Goal: Navigation & Orientation: Find specific page/section

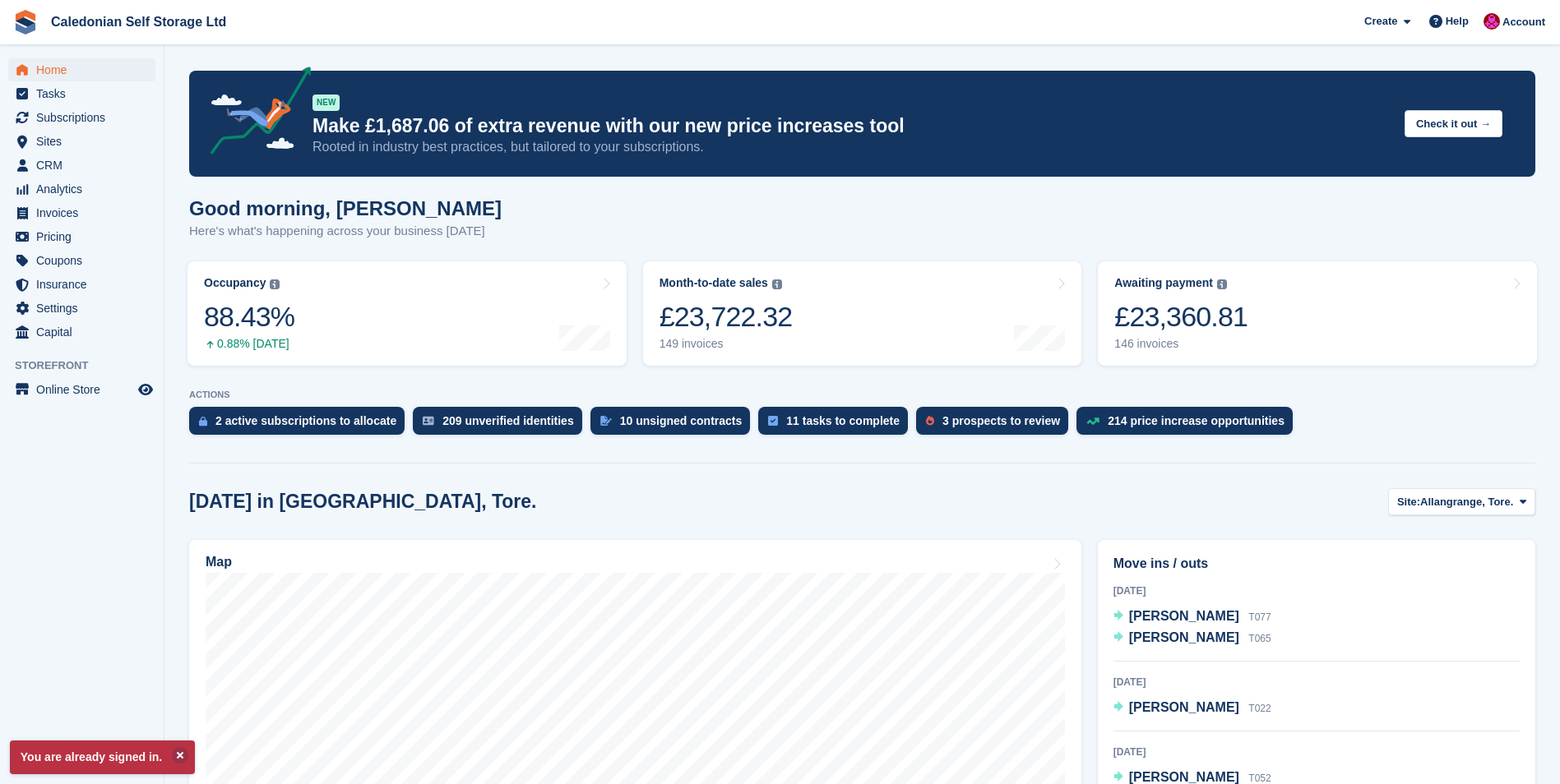
click at [1404, 397] on p "ACTIONS" at bounding box center [862, 395] width 1346 height 11
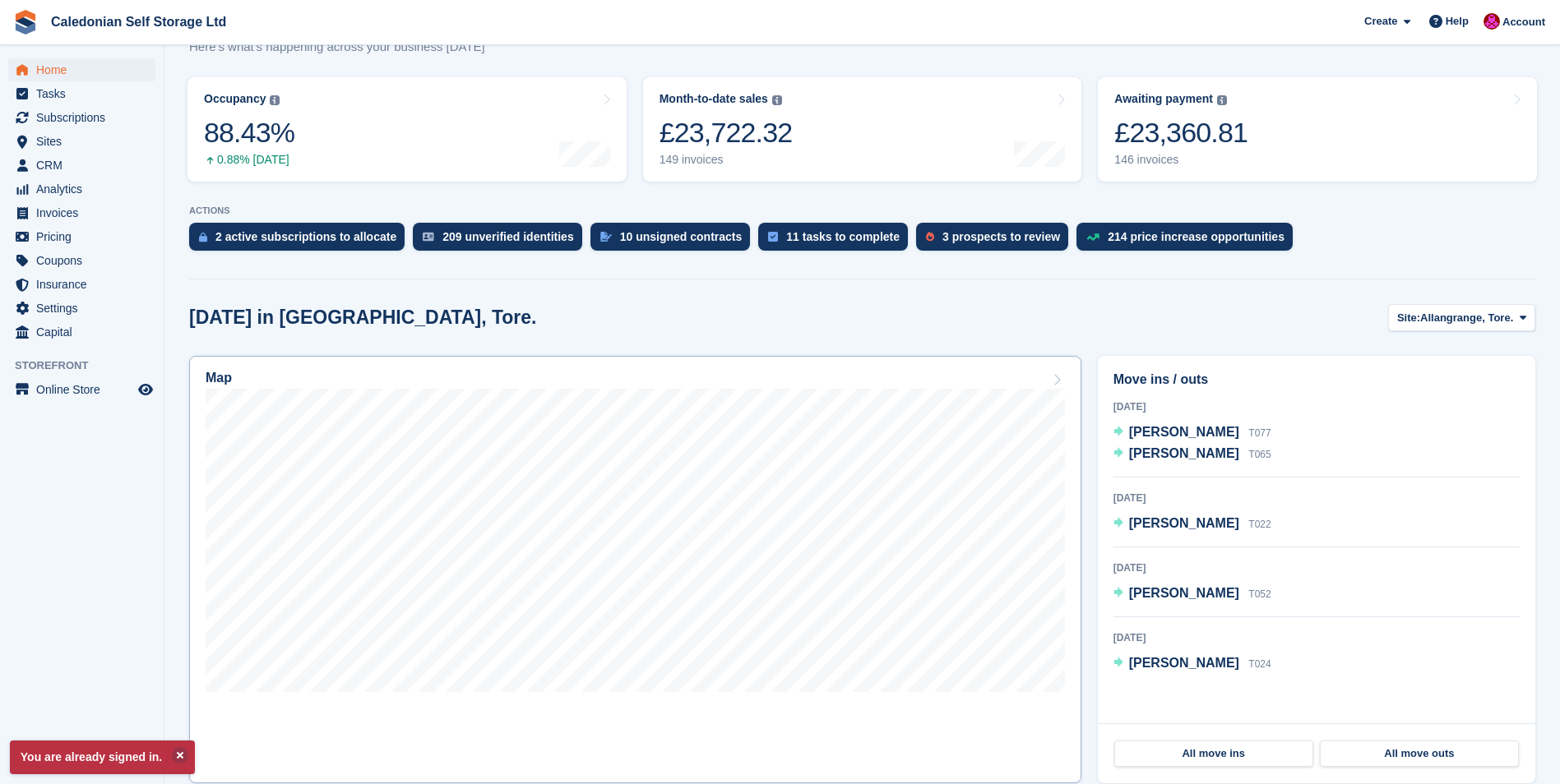
scroll to position [329, 0]
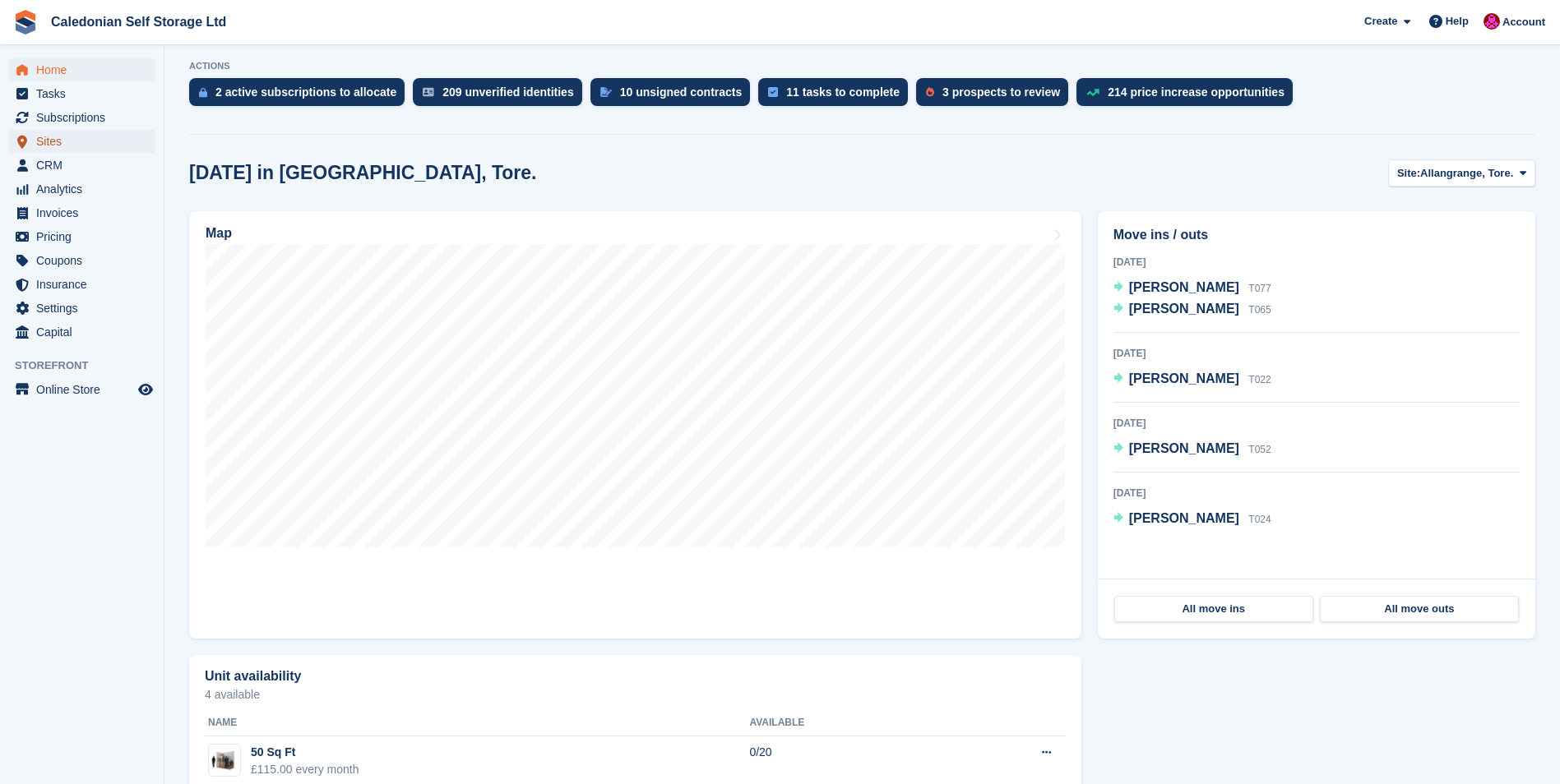
click at [53, 143] on span "Sites" at bounding box center [86, 141] width 99 height 23
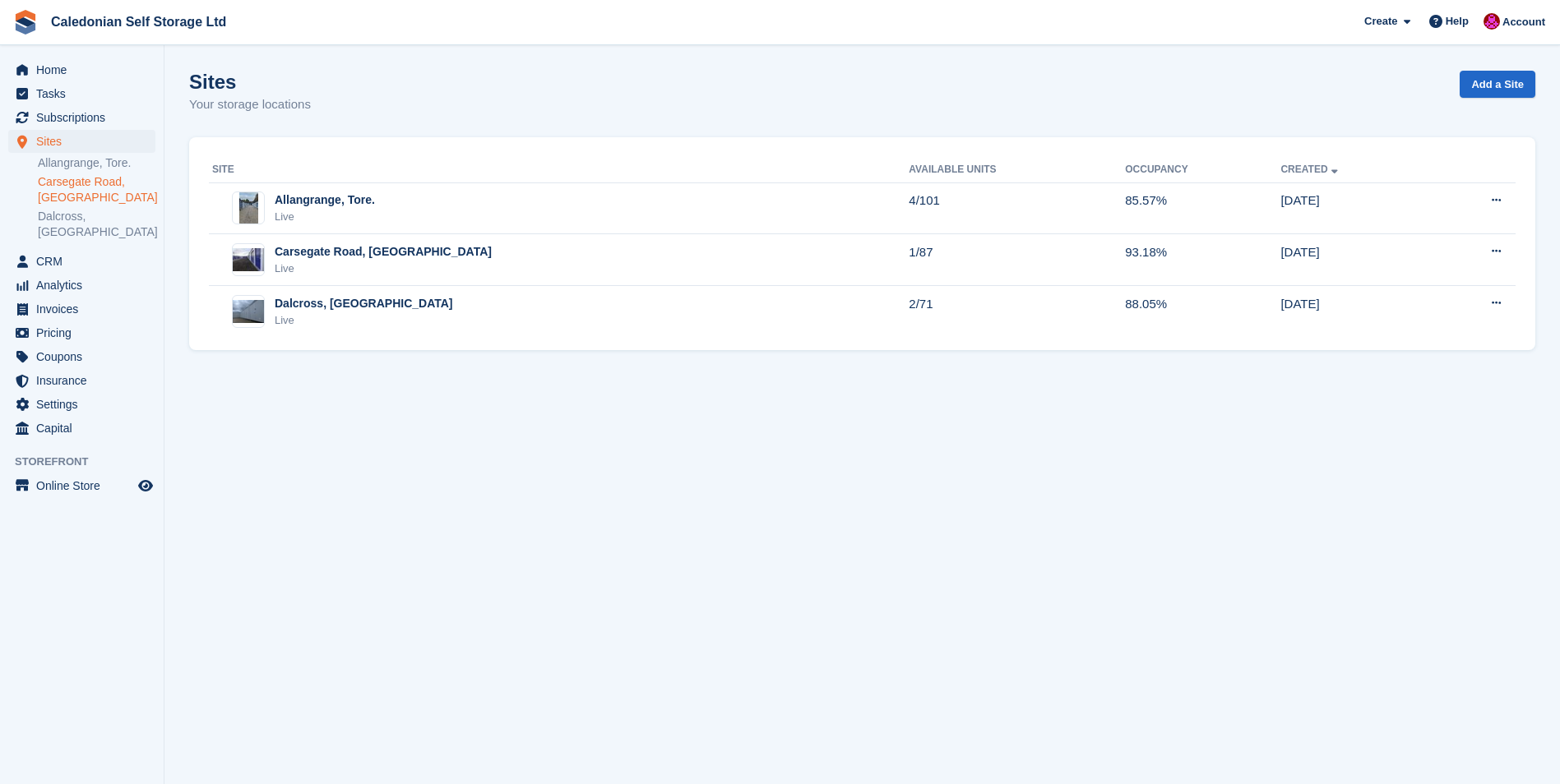
click at [74, 183] on link "Carsegate Road, [GEOGRAPHIC_DATA]" at bounding box center [96, 190] width 118 height 31
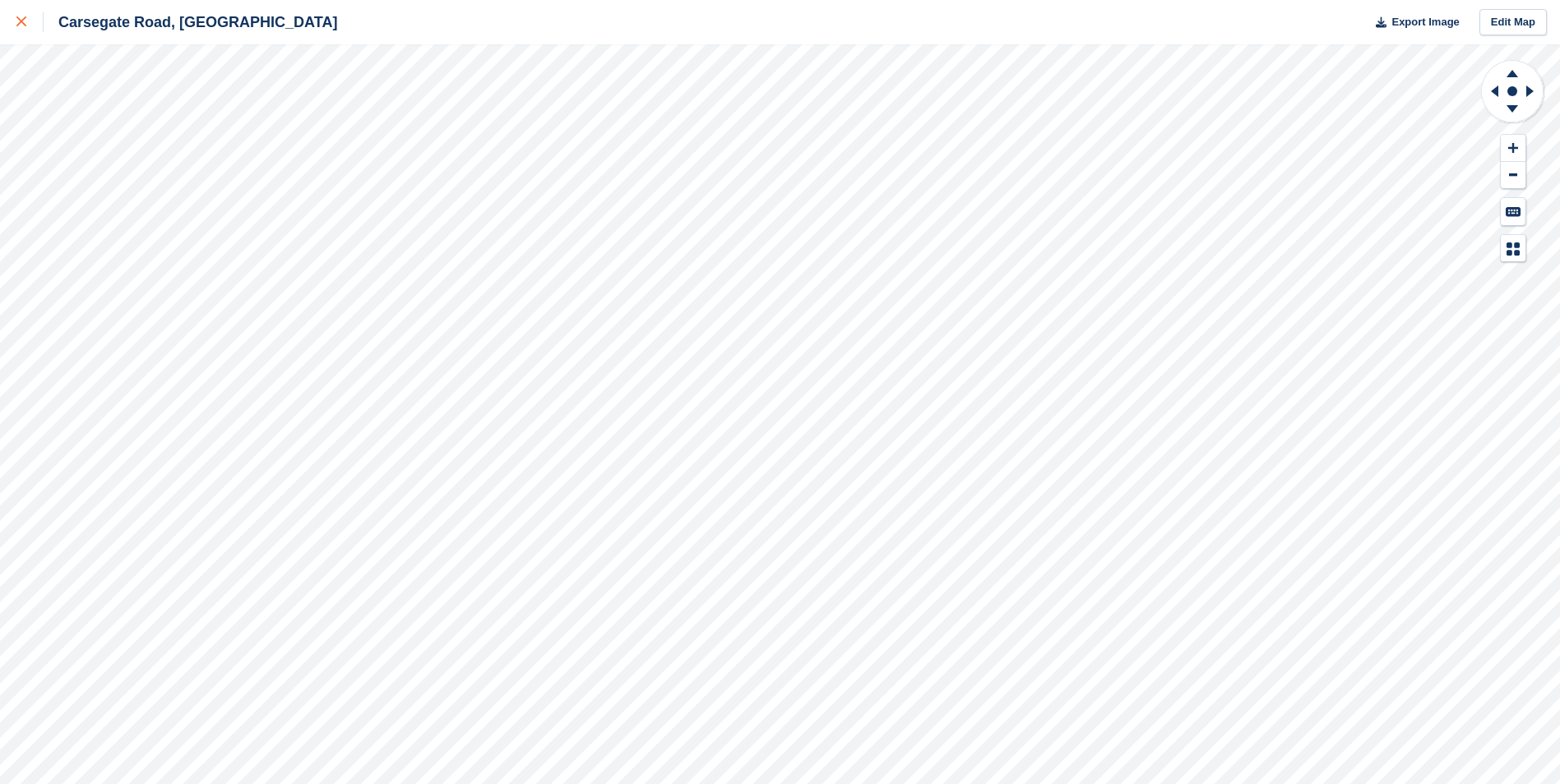
click at [21, 18] on icon at bounding box center [21, 21] width 10 height 10
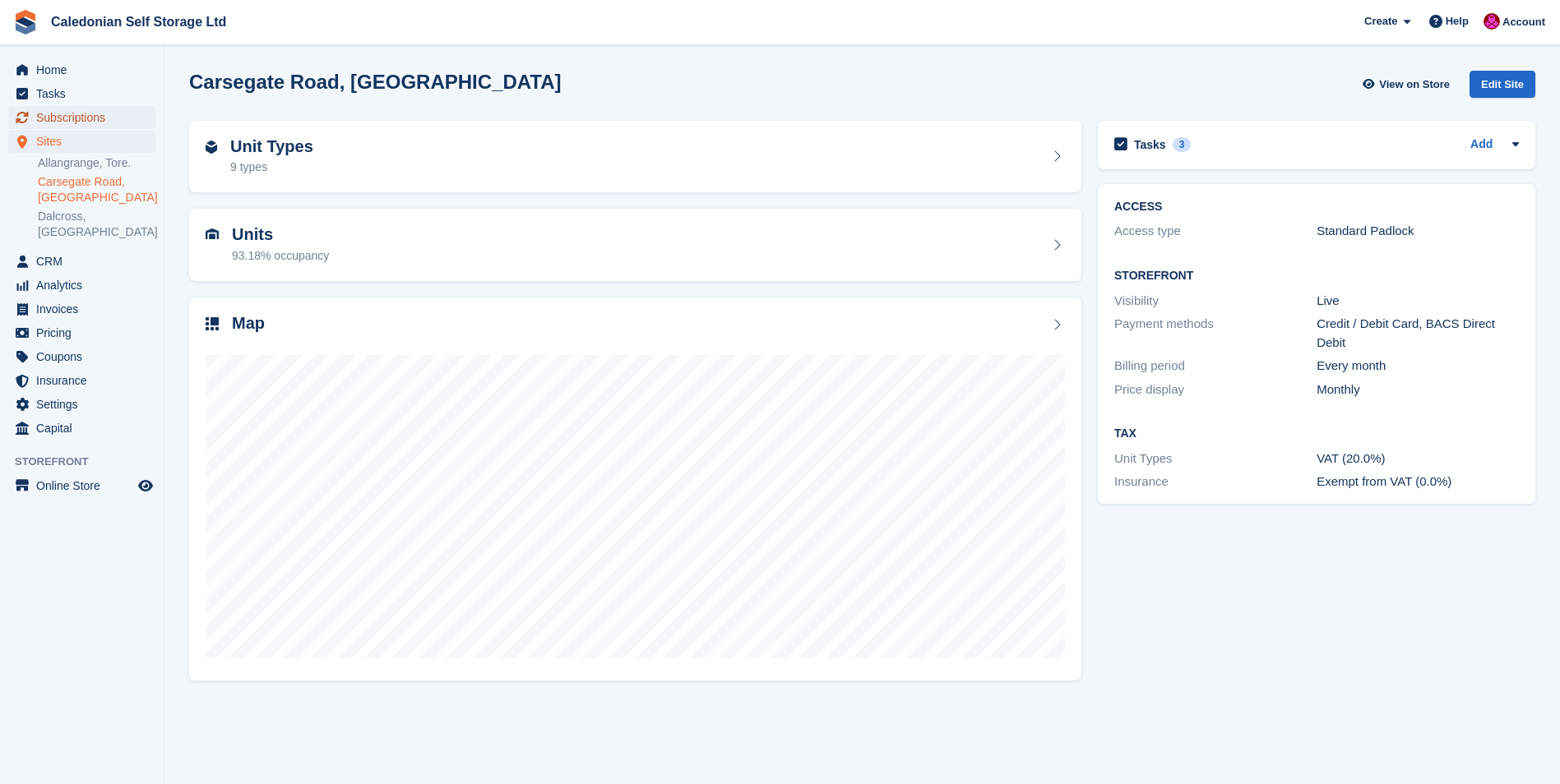
click at [91, 120] on span "Subscriptions" at bounding box center [86, 117] width 99 height 23
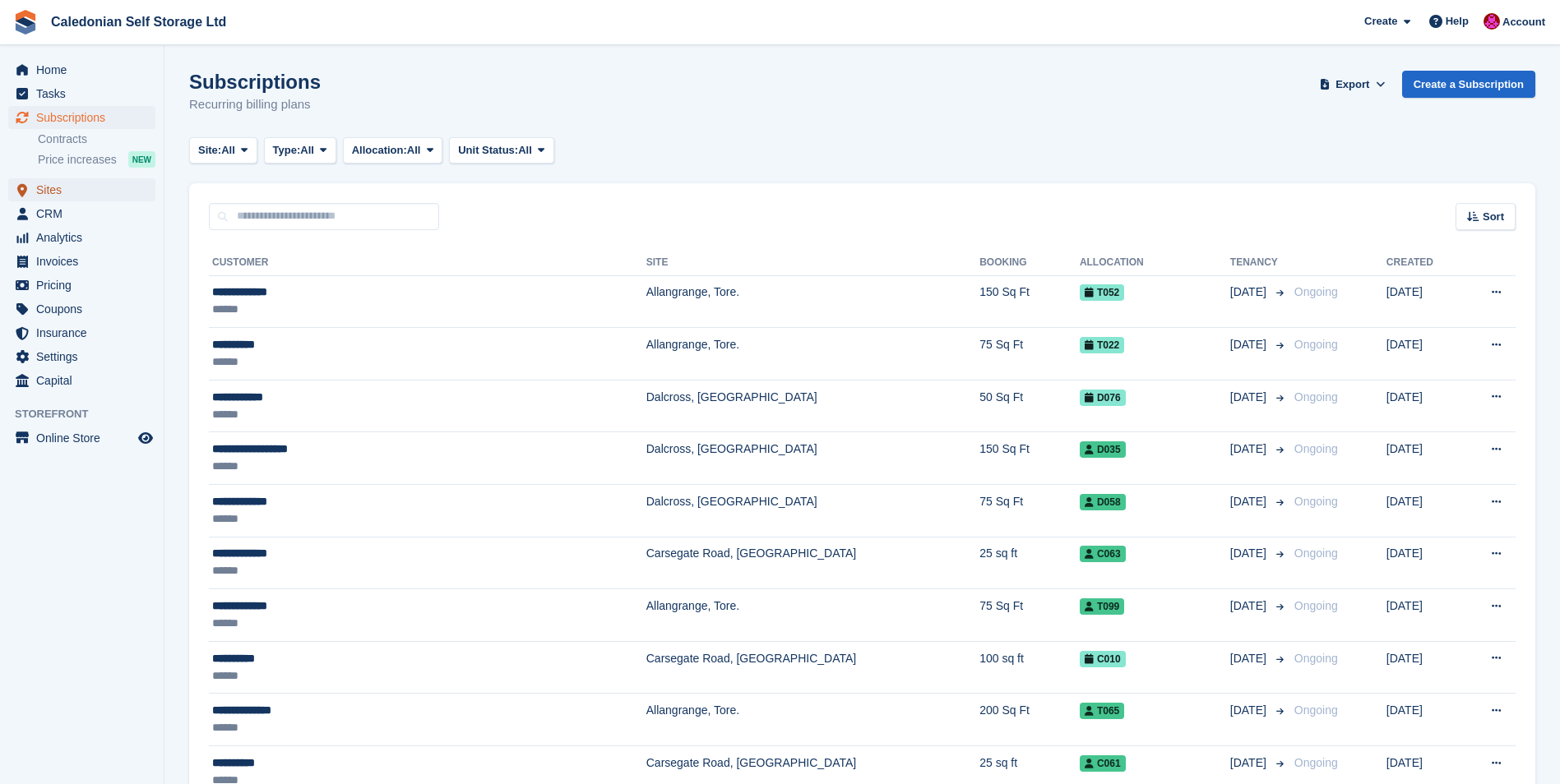
click at [54, 190] on span "Sites" at bounding box center [86, 189] width 99 height 23
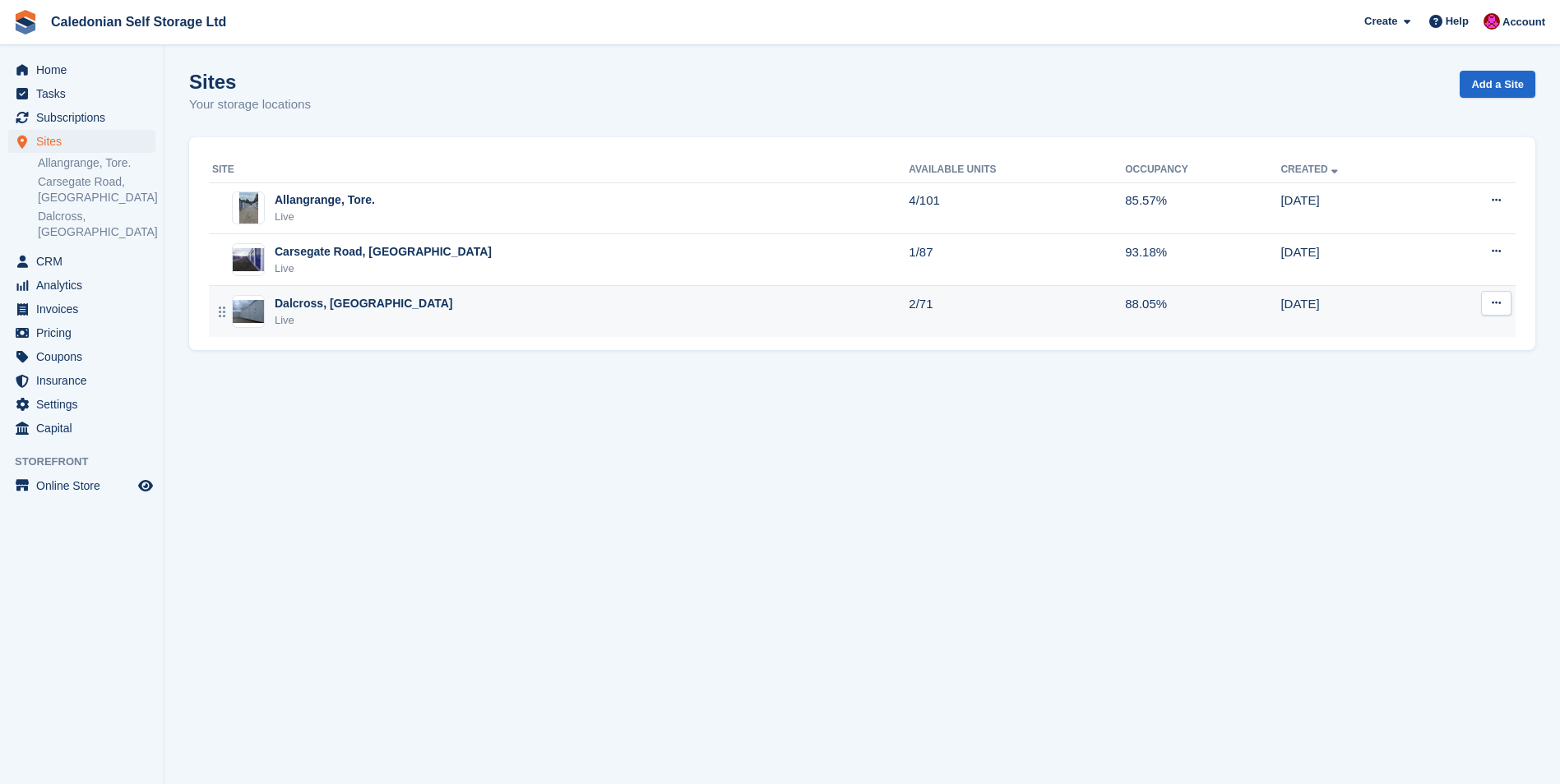
click at [295, 302] on div "Dalcross, [GEOGRAPHIC_DATA]" at bounding box center [363, 303] width 178 height 17
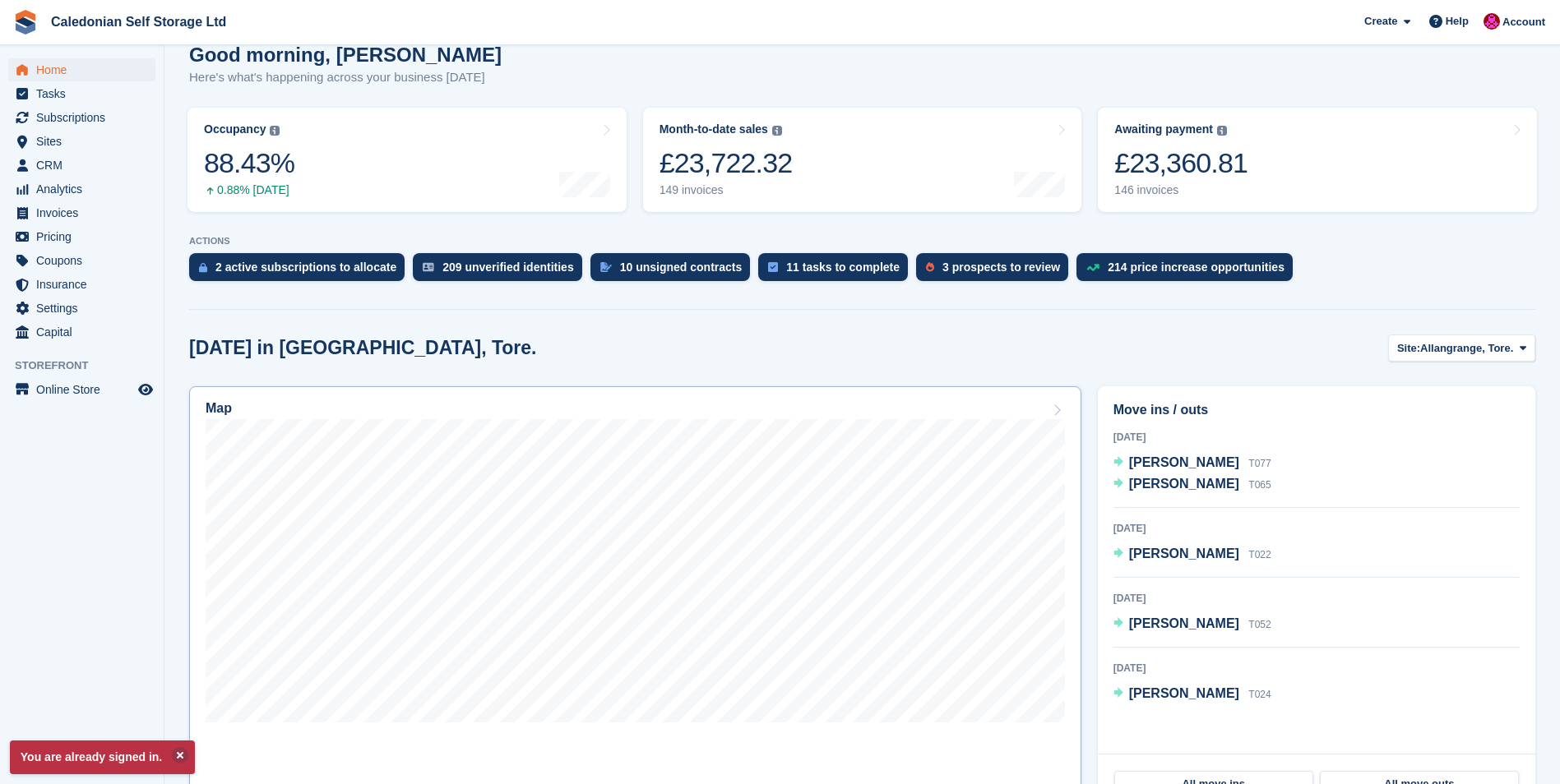
scroll to position [329, 0]
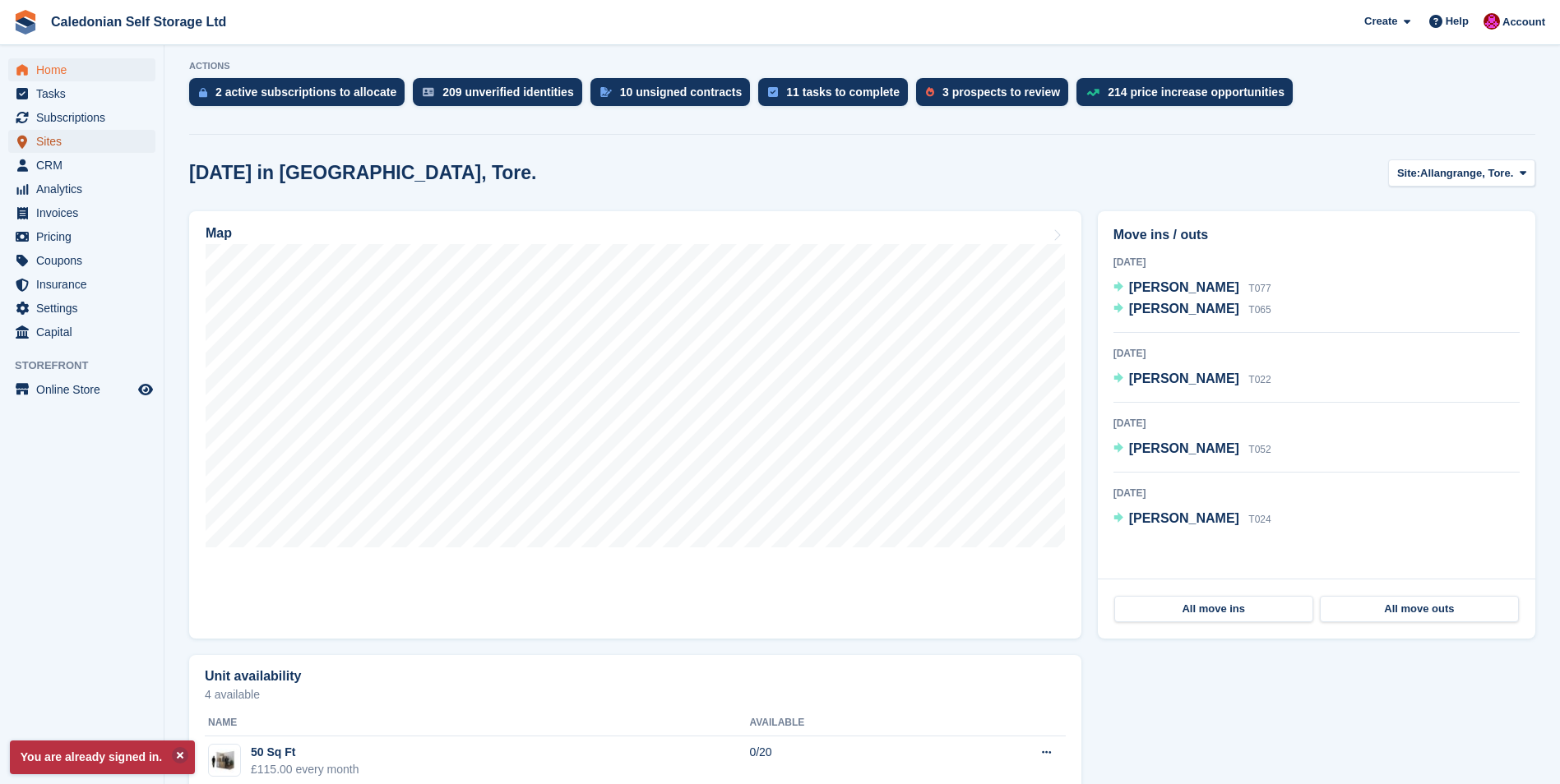
click at [40, 143] on span "Sites" at bounding box center [86, 141] width 99 height 23
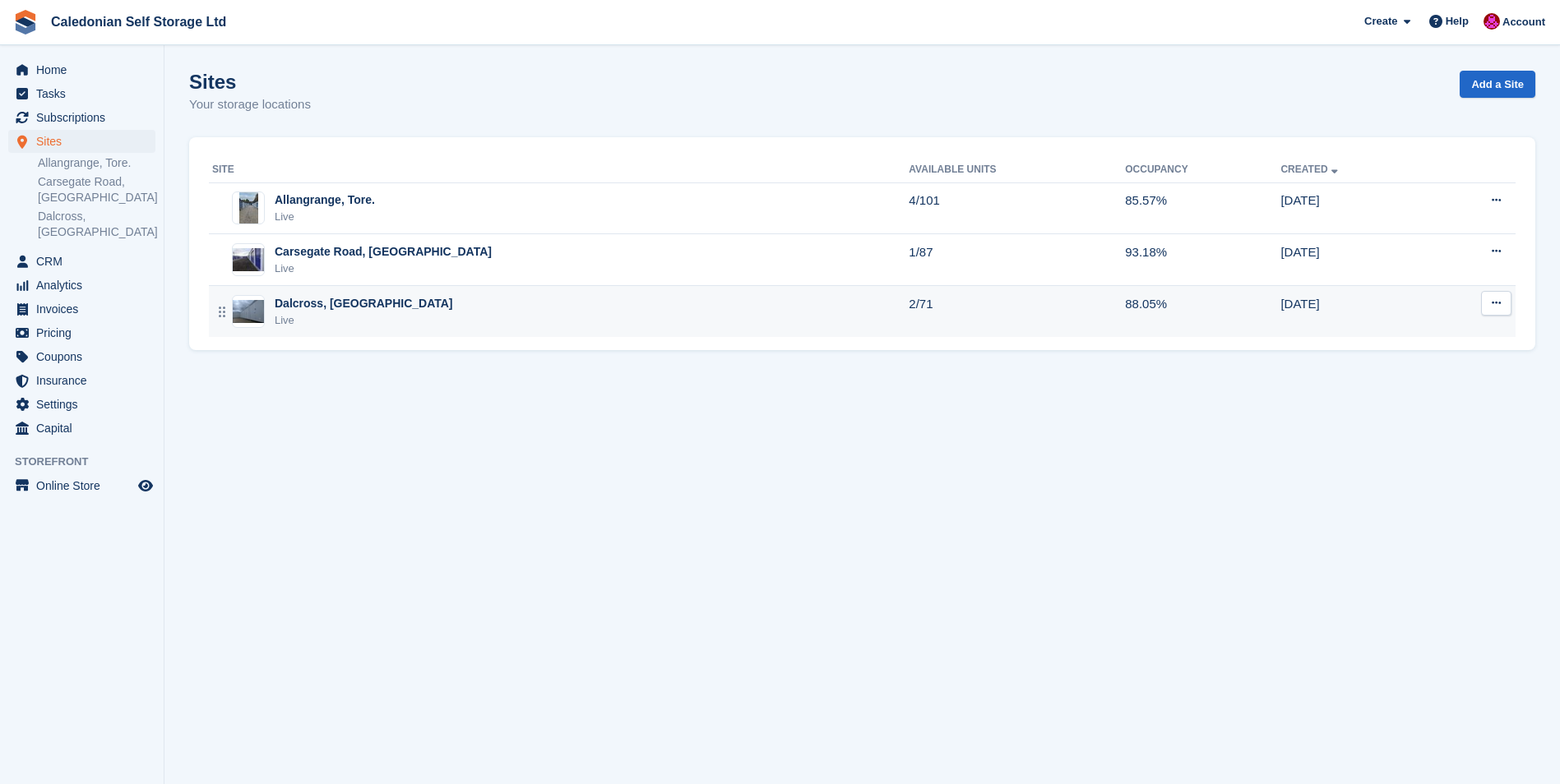
click at [307, 303] on div "Dalcross, [GEOGRAPHIC_DATA]" at bounding box center [363, 303] width 178 height 17
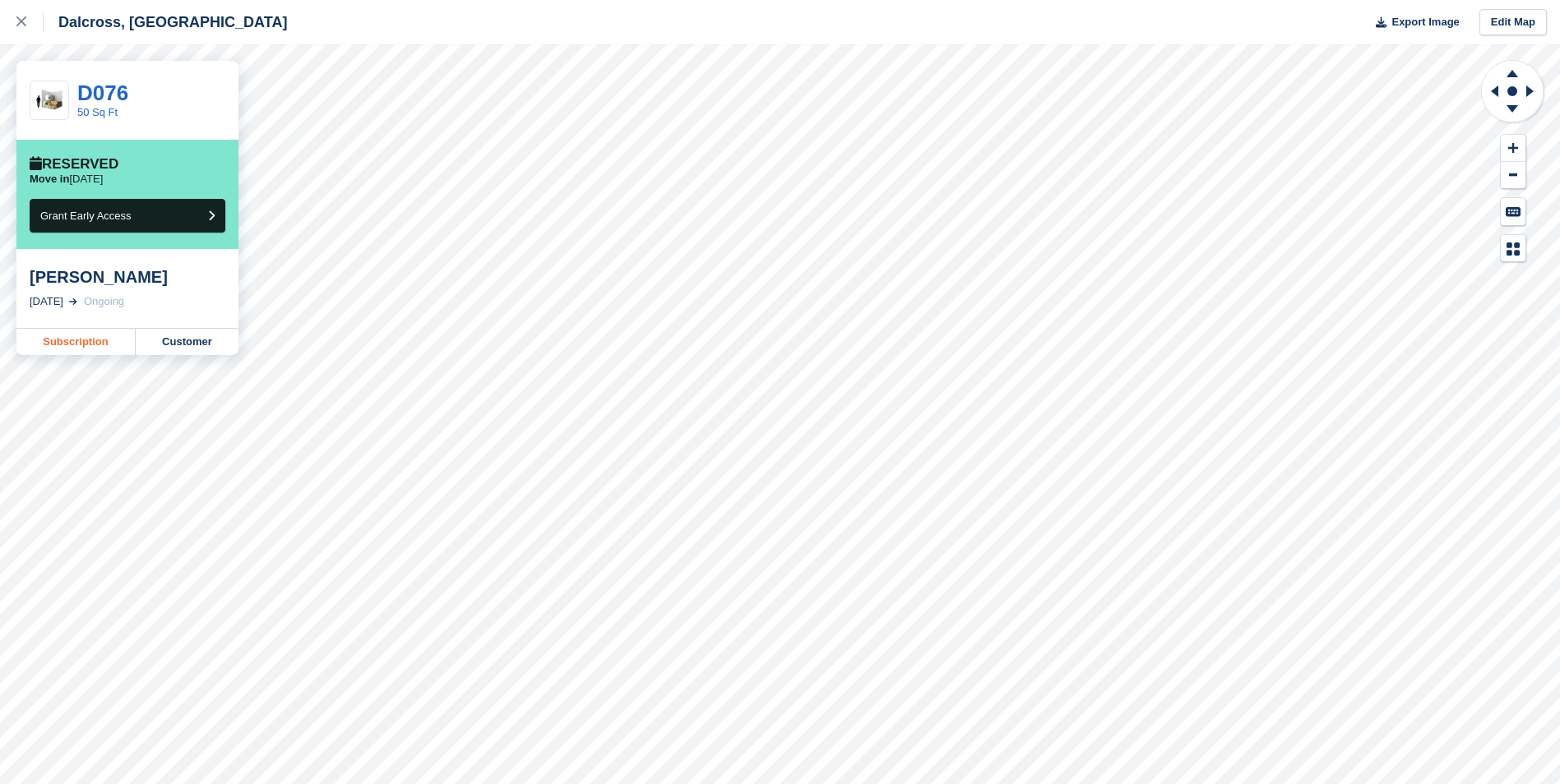
click at [62, 344] on link "Subscription" at bounding box center [76, 342] width 119 height 26
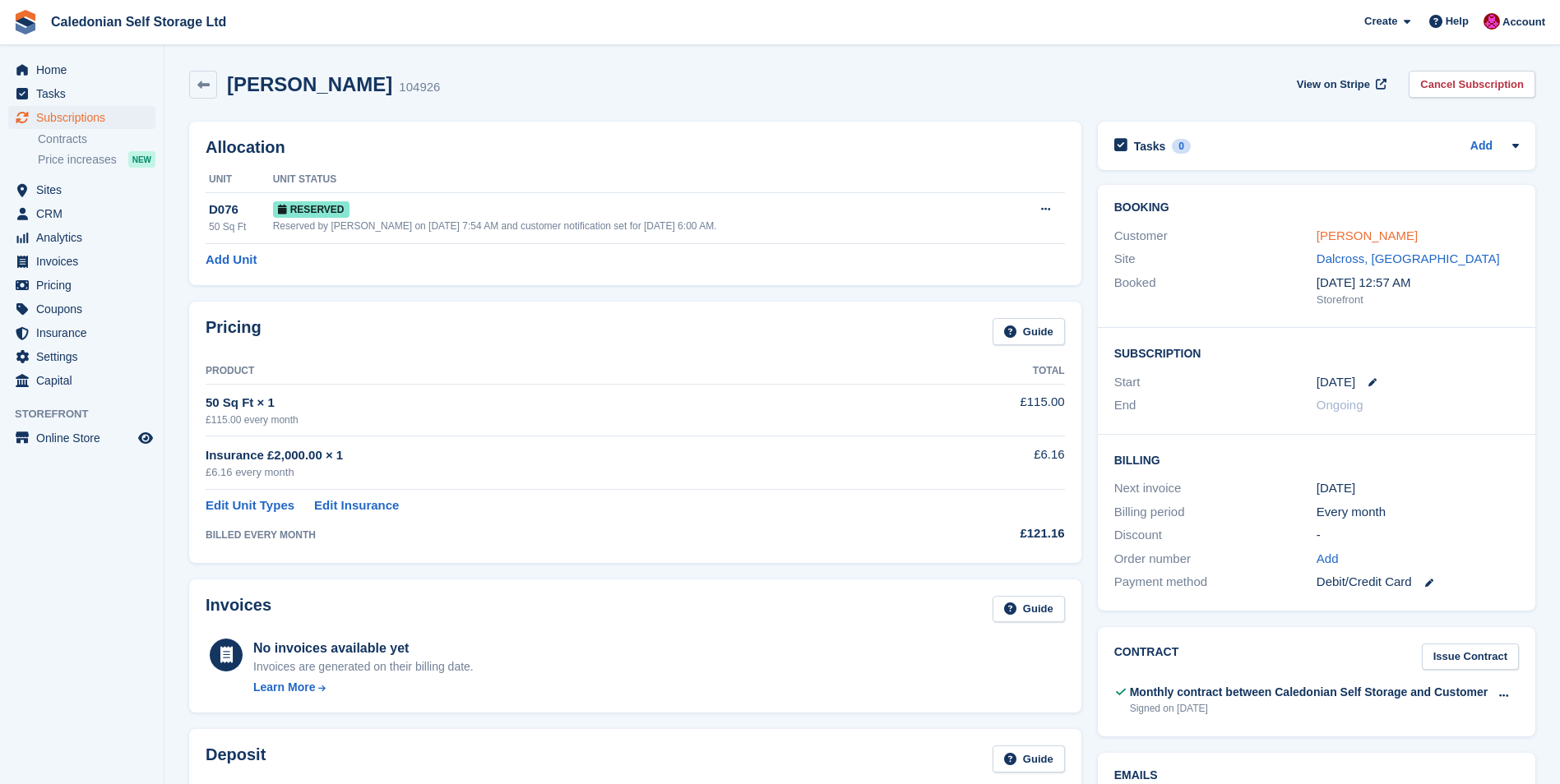
click at [1352, 237] on link "[PERSON_NAME]" at bounding box center [1366, 235] width 101 height 14
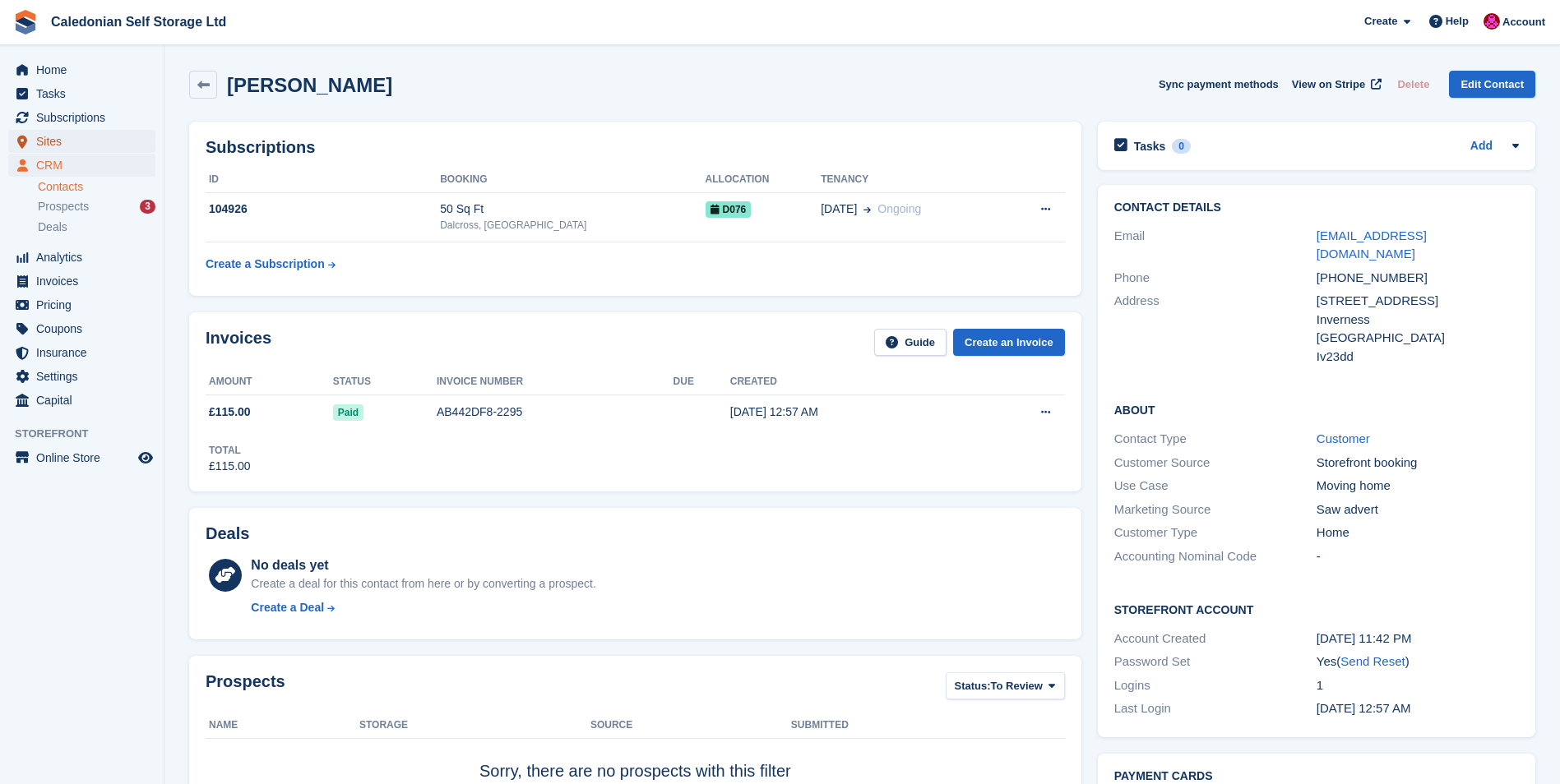
click at [47, 143] on span "Sites" at bounding box center [86, 141] width 99 height 23
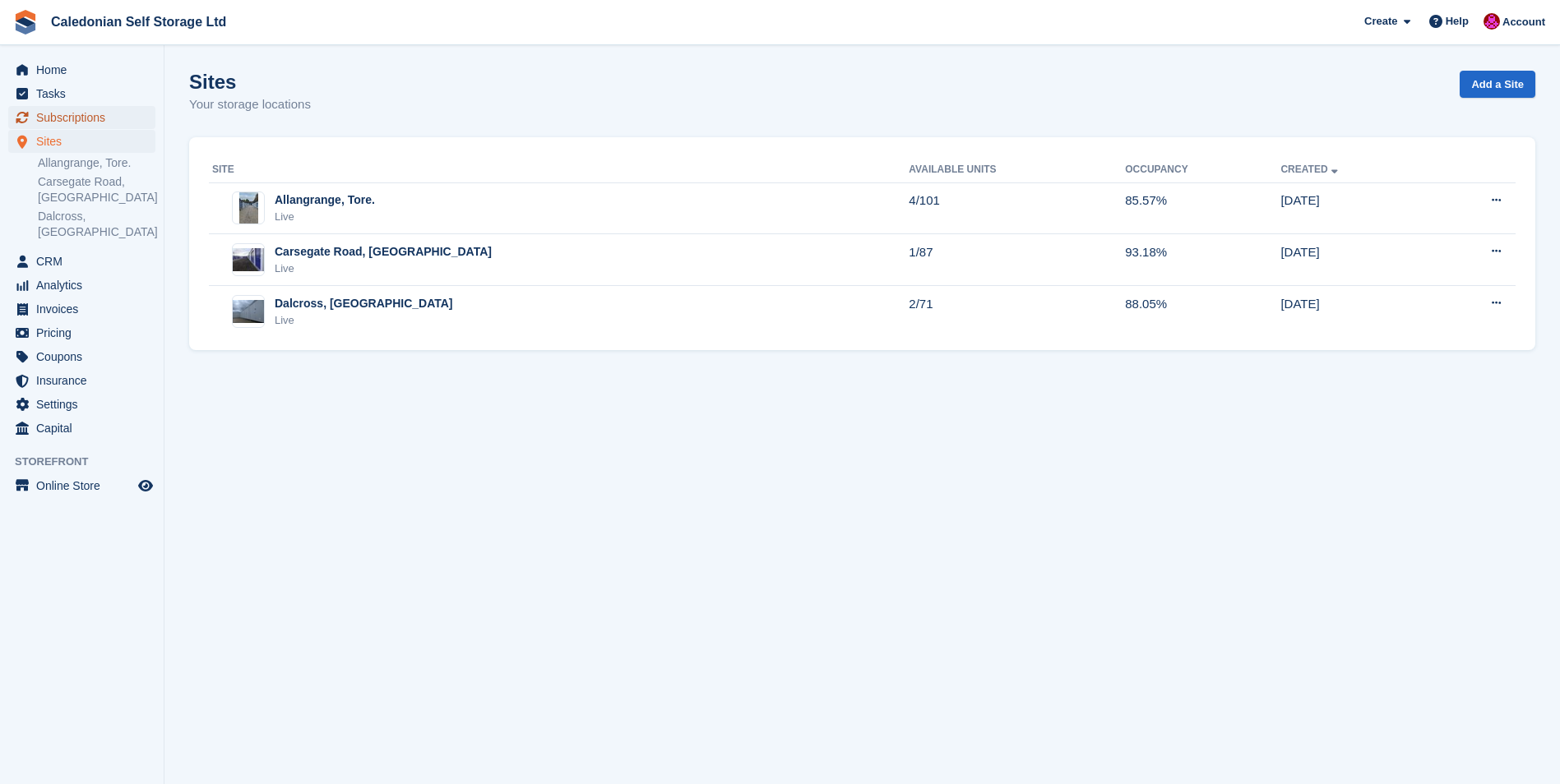
click at [70, 111] on span "Subscriptions" at bounding box center [86, 117] width 99 height 23
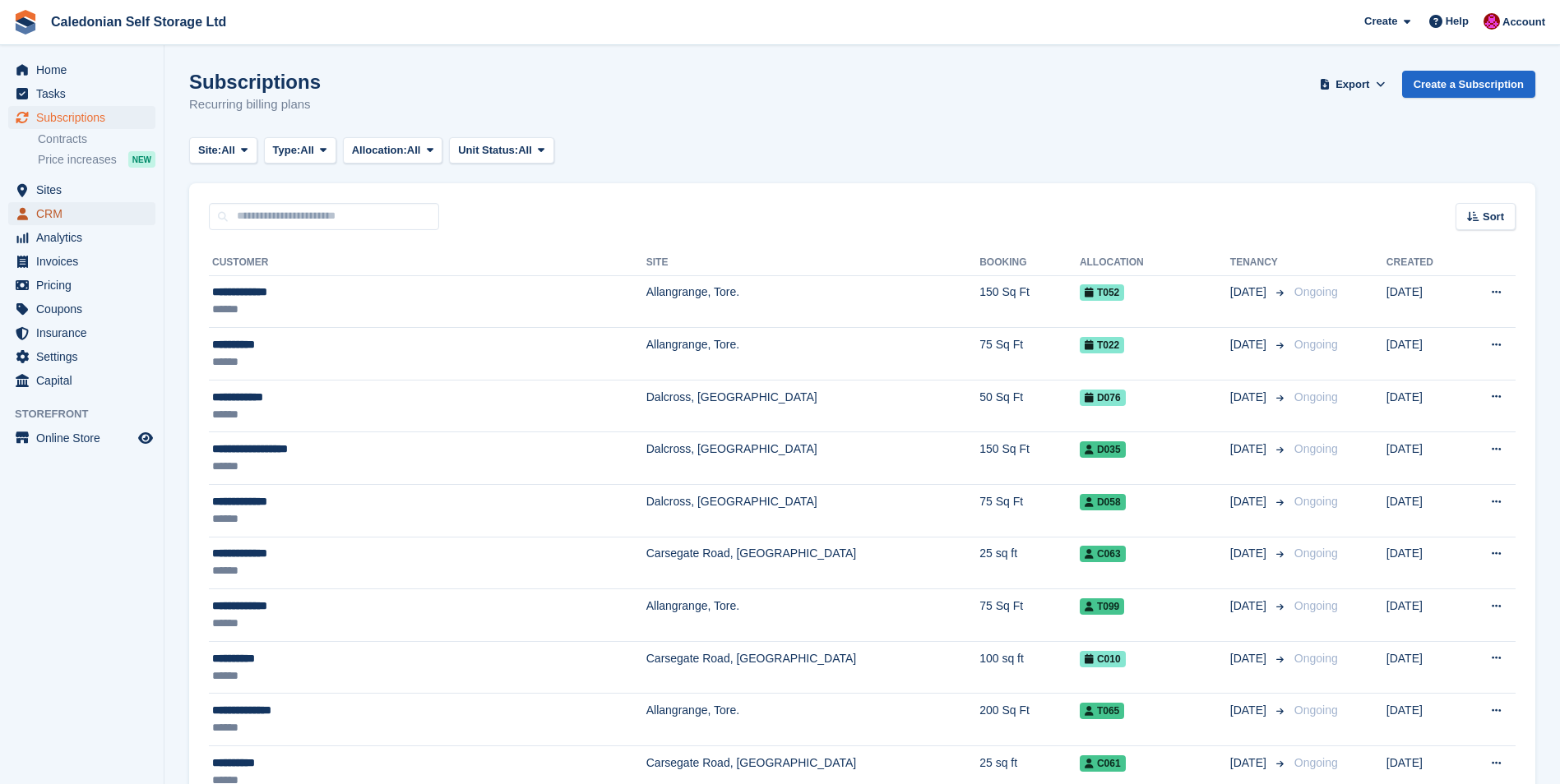
click at [134, 209] on span "CRM" at bounding box center [86, 213] width 99 height 23
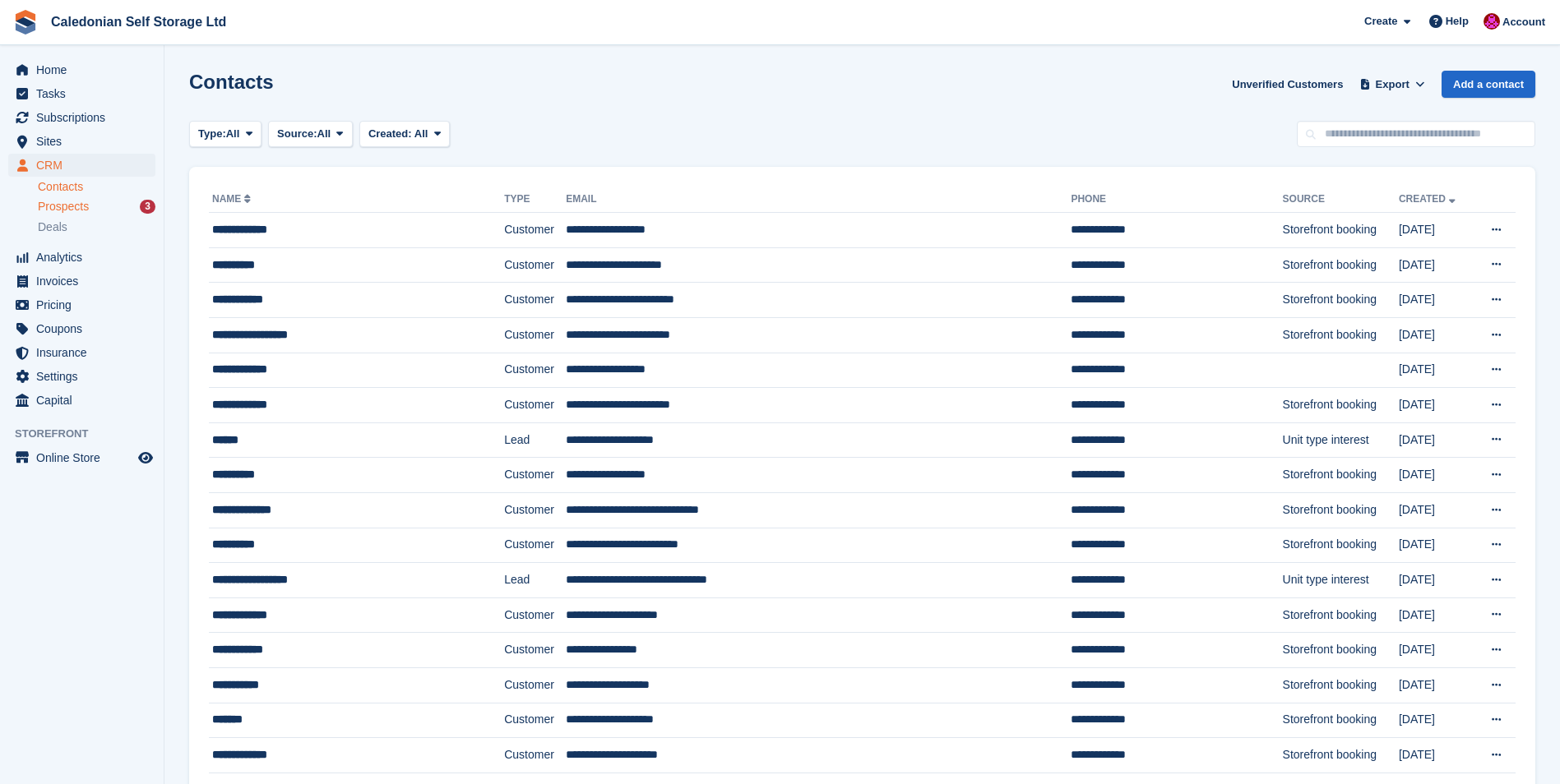
click at [73, 205] on span "Prospects" at bounding box center [63, 207] width 51 height 16
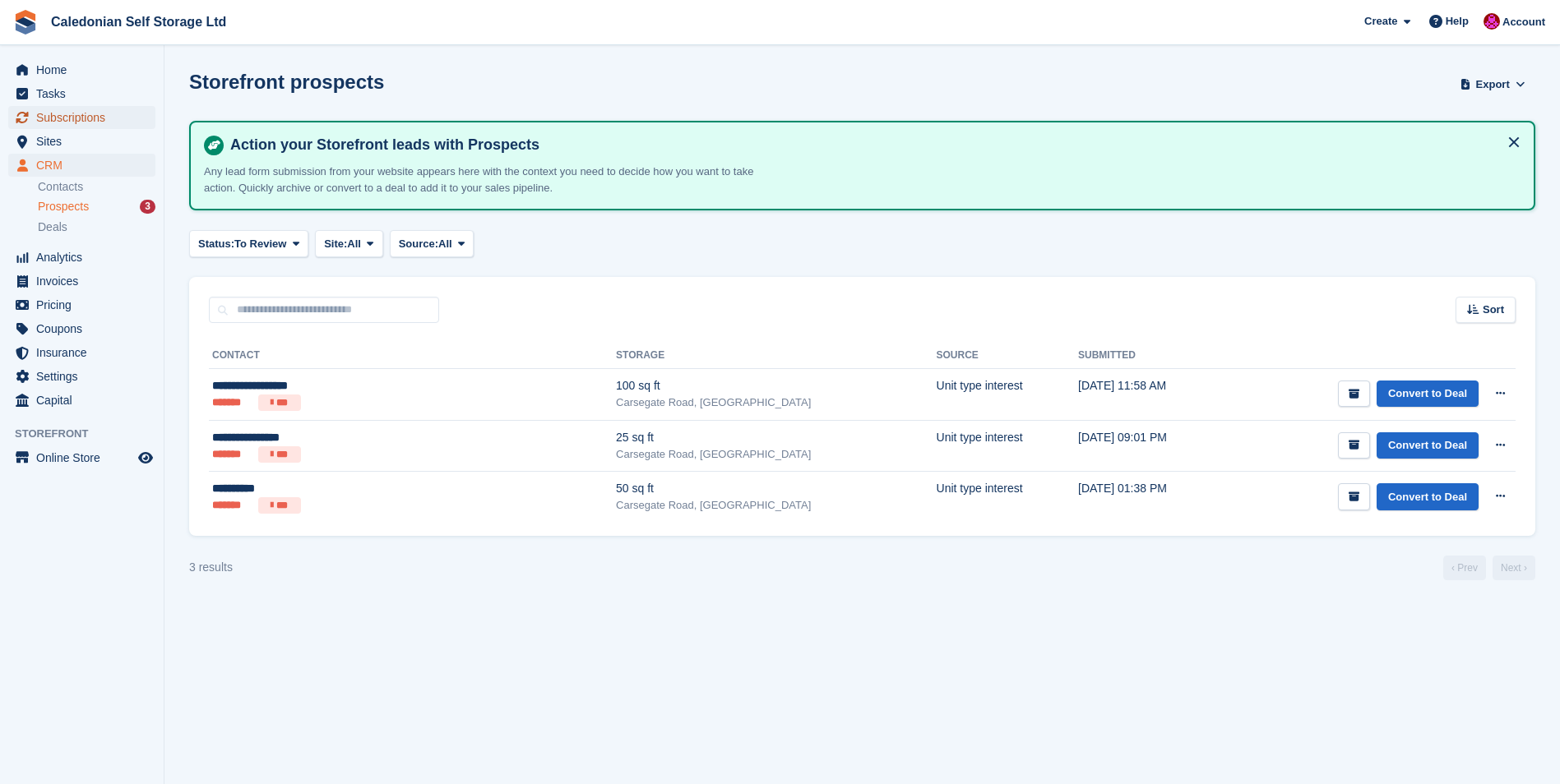
click at [72, 119] on span "Subscriptions" at bounding box center [86, 117] width 99 height 23
